Goal: Book appointment/travel/reservation

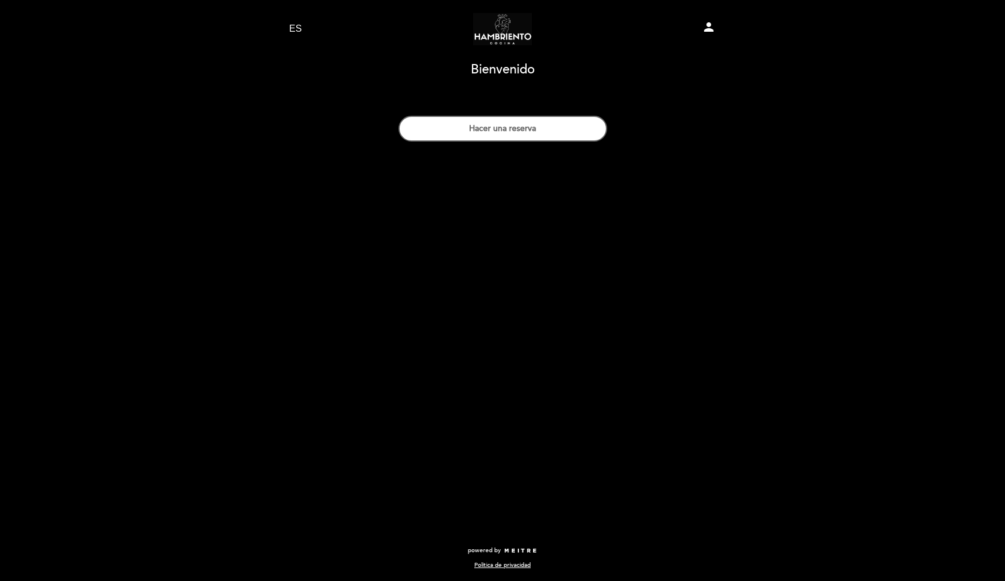
select select "es"
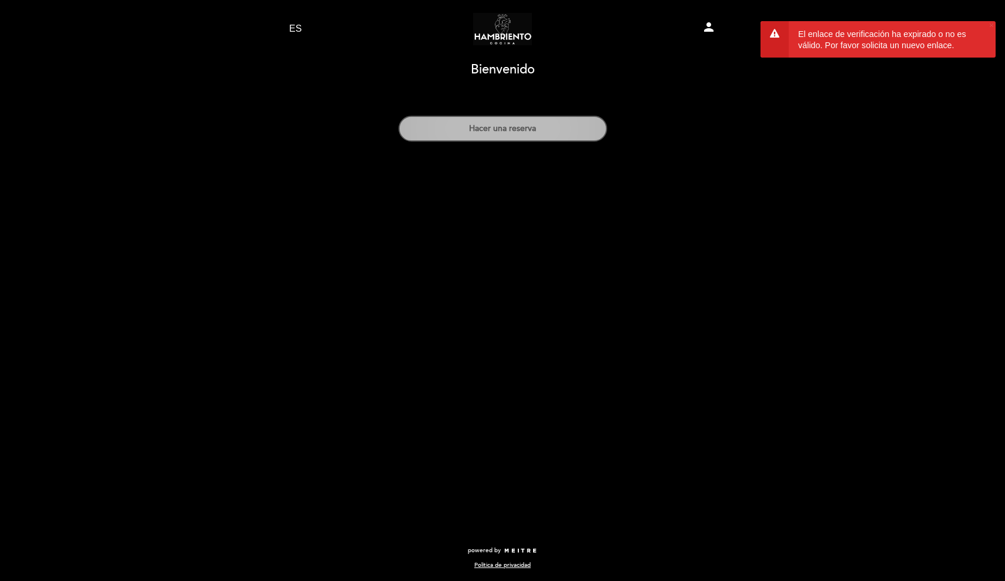
click at [512, 128] on button "Hacer una reserva" at bounding box center [502, 129] width 209 height 26
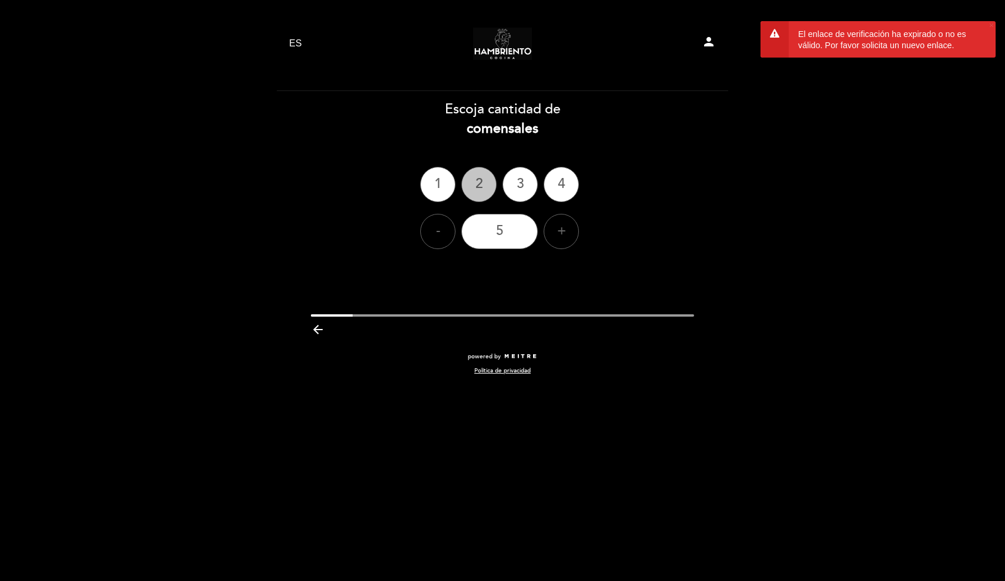
click at [483, 186] on div "2" at bounding box center [478, 184] width 35 height 35
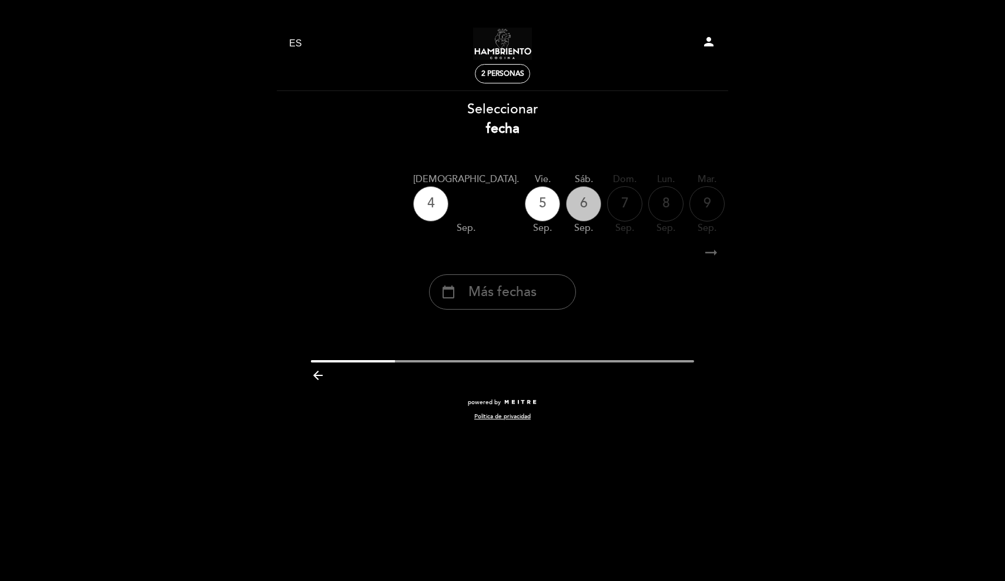
click at [566, 204] on div "6" at bounding box center [583, 203] width 35 height 35
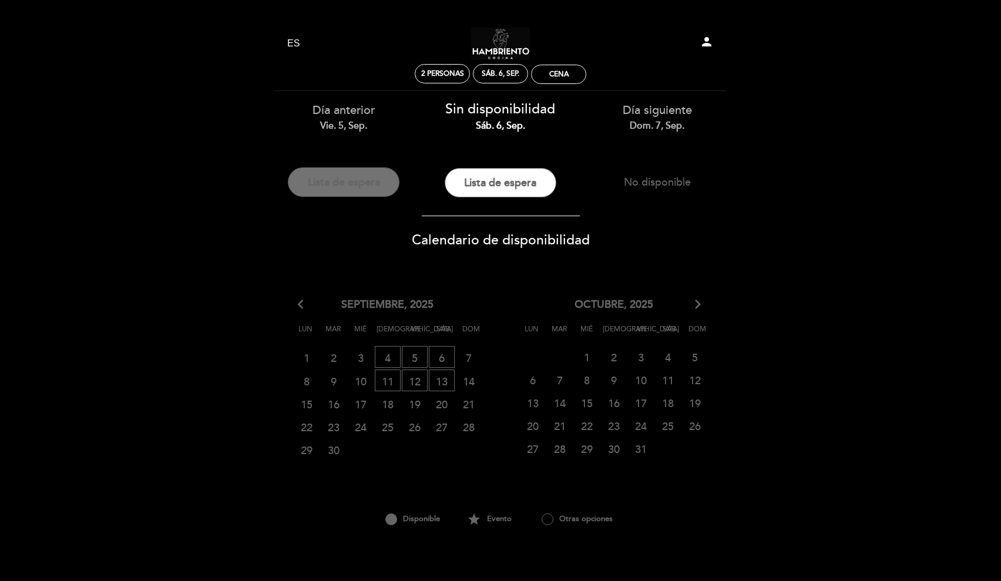
drag, startPoint x: 374, startPoint y: 183, endPoint x: 374, endPoint y: 202, distance: 18.8
click at [374, 195] on button "Lista de espera" at bounding box center [344, 181] width 112 height 29
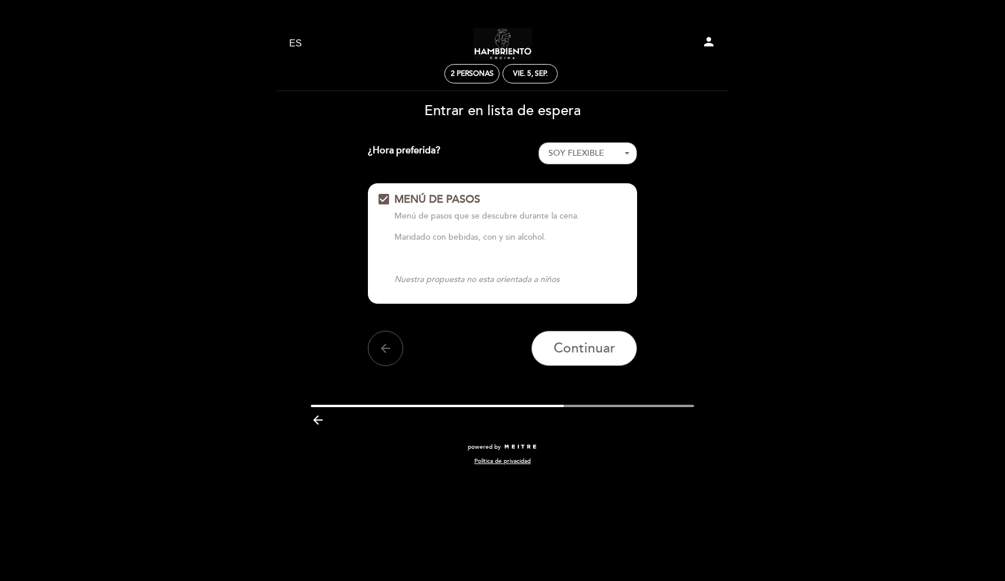
click at [317, 418] on icon "arrow_backward" at bounding box center [318, 420] width 14 height 14
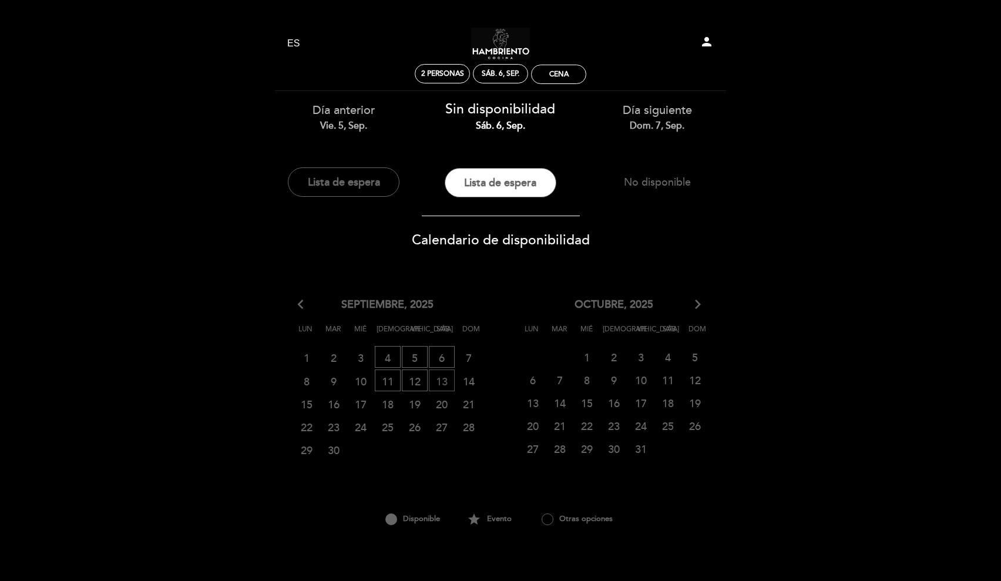
click at [445, 380] on span "13 LISTA DE ESPERA" at bounding box center [442, 381] width 26 height 22
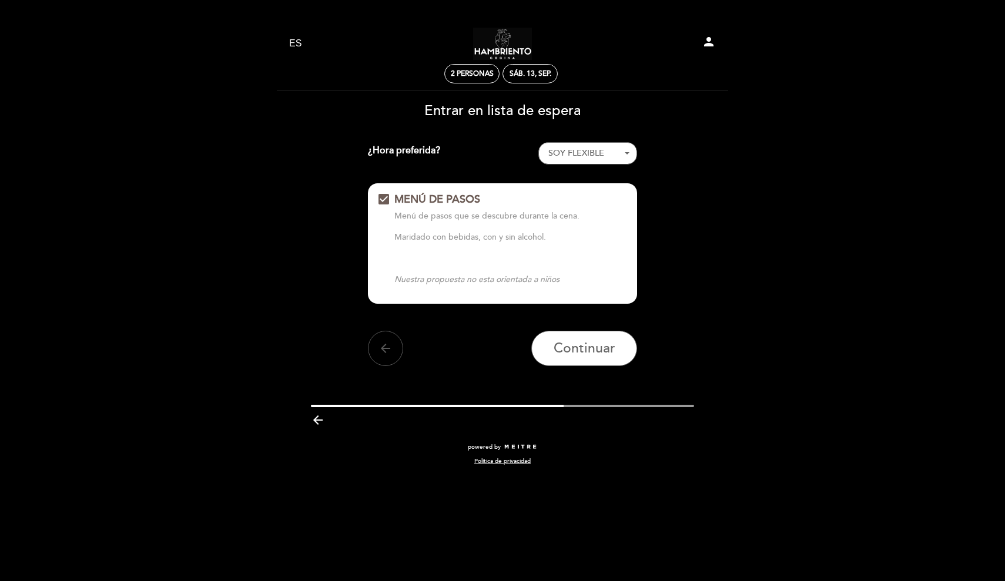
click at [390, 351] on icon "arrow_back" at bounding box center [385, 348] width 14 height 14
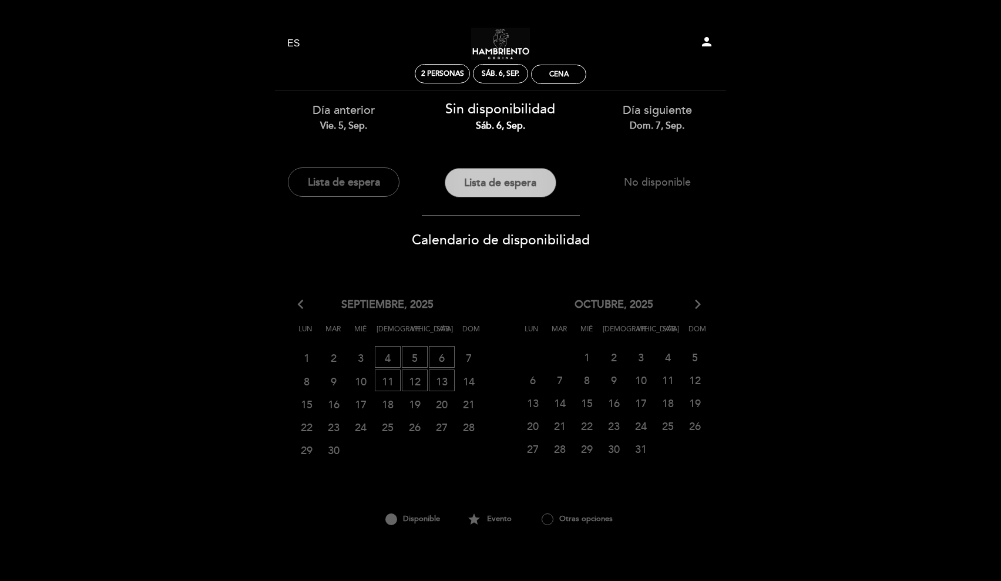
click at [535, 189] on button "Lista de espera" at bounding box center [501, 182] width 112 height 29
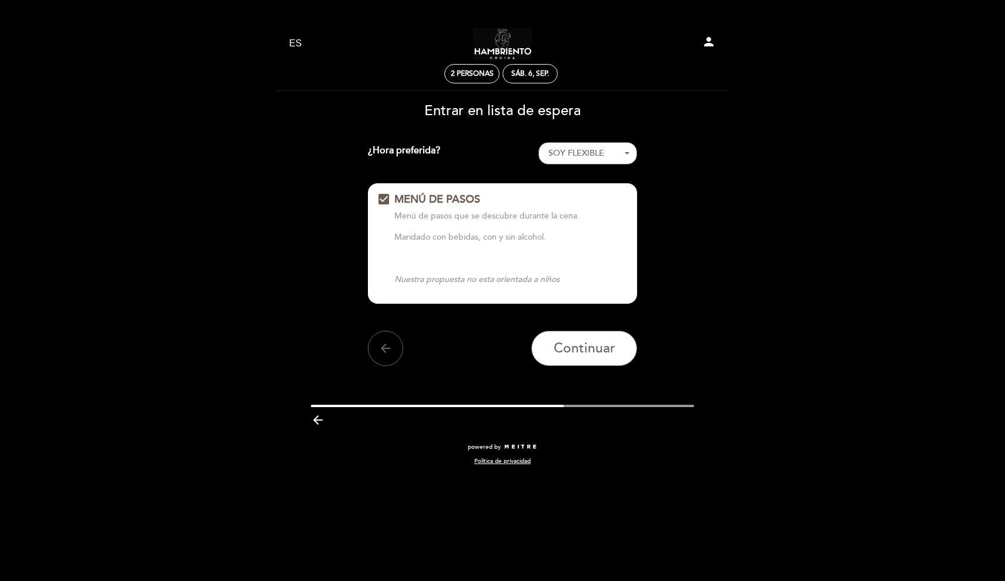
click at [387, 196] on span "check_box" at bounding box center [384, 199] width 14 height 14
click at [318, 416] on icon "arrow_backward" at bounding box center [318, 420] width 14 height 14
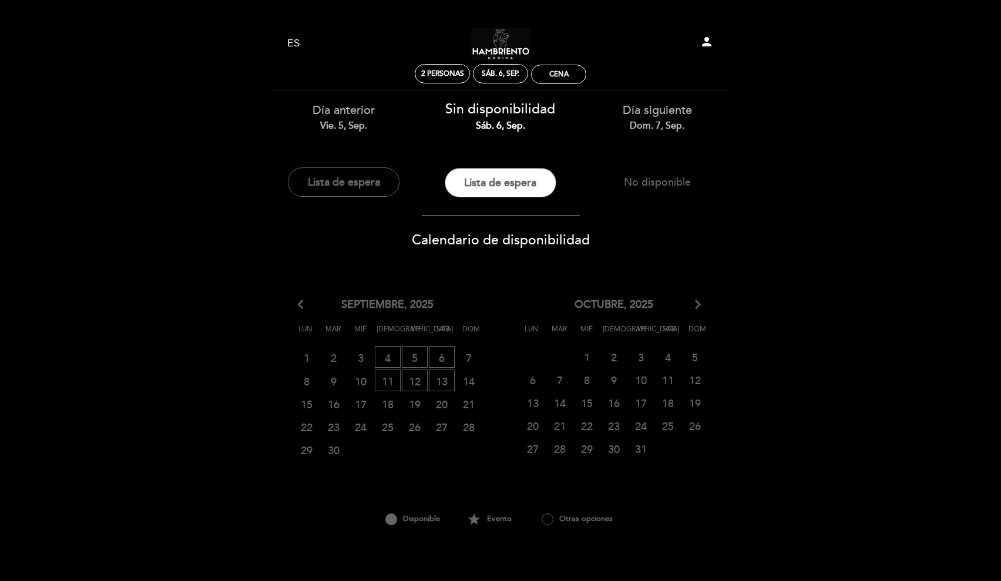
click at [446, 401] on span "20 CERRADO" at bounding box center [442, 404] width 26 height 22
click at [415, 377] on span "12 LISTA DE ESPERA" at bounding box center [415, 381] width 26 height 22
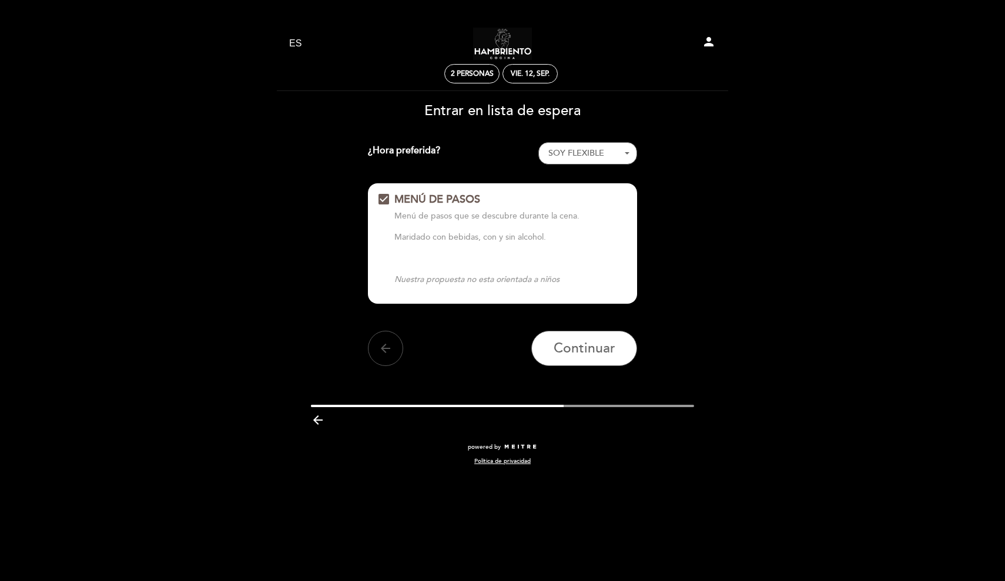
click at [390, 354] on button "arrow_back" at bounding box center [385, 348] width 35 height 35
